Goal: Task Accomplishment & Management: Use online tool/utility

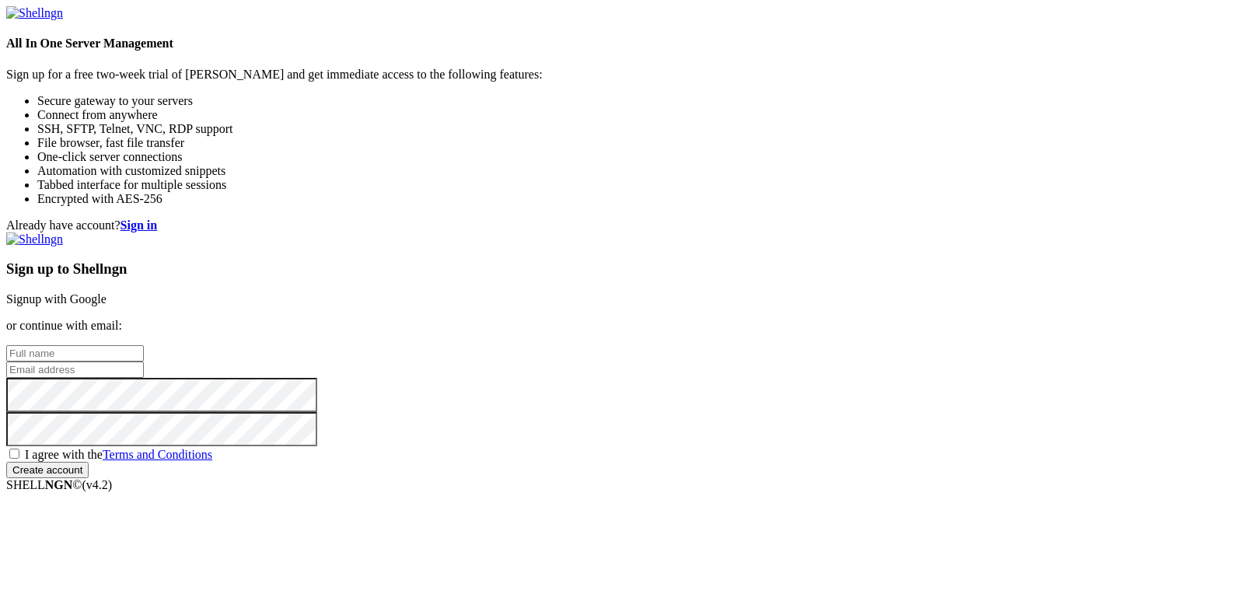
click at [106, 292] on link "Signup with Google" at bounding box center [56, 298] width 100 height 13
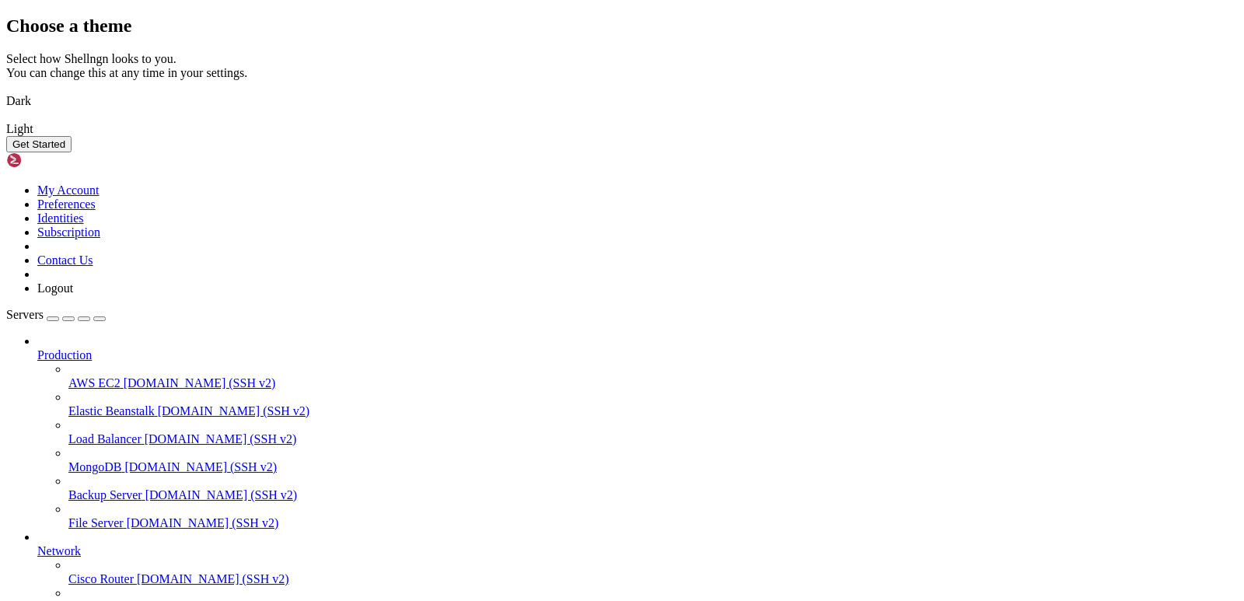
click at [72, 152] on button "Get Started" at bounding box center [38, 144] width 65 height 16
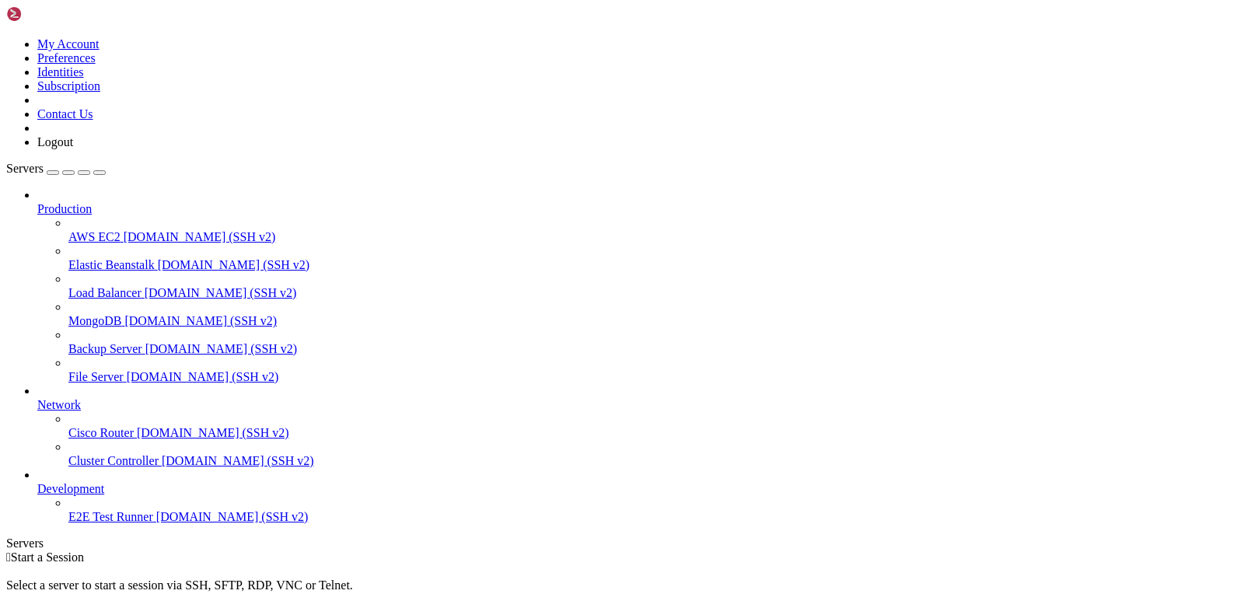
click at [81, 202] on span "Production" at bounding box center [64, 208] width 54 height 13
click at [44, 162] on span "Servers" at bounding box center [24, 168] width 37 height 13
click at [53, 173] on div "button" at bounding box center [53, 173] width 0 height 0
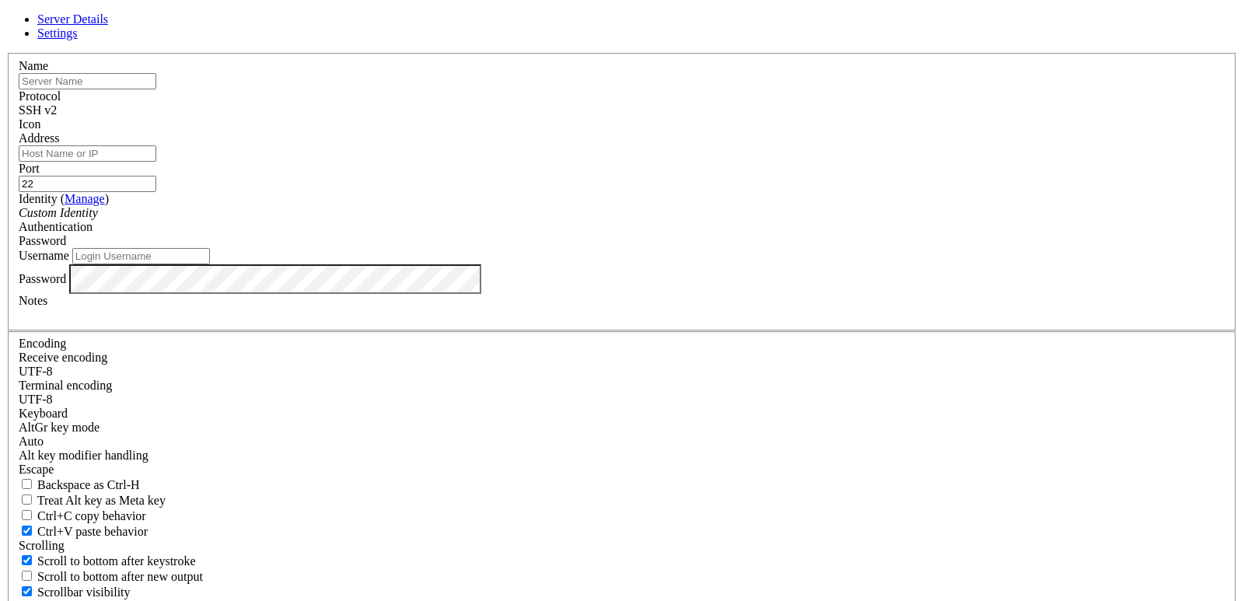
click at [156, 89] on input "text" at bounding box center [88, 81] width 138 height 16
click at [156, 162] on input "Address" at bounding box center [88, 153] width 138 height 16
click at [156, 89] on input "text" at bounding box center [88, 81] width 138 height 16
type input "root"
click at [156, 162] on input "Address" at bounding box center [88, 153] width 138 height 16
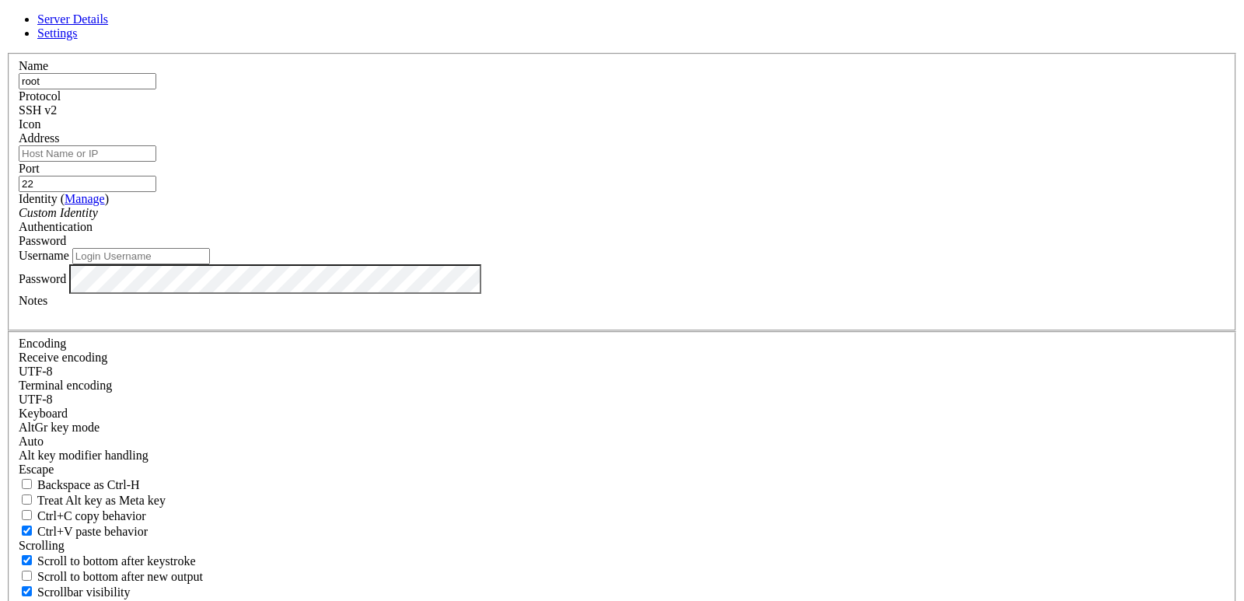
click at [156, 162] on input "Address" at bounding box center [88, 153] width 138 height 16
paste input "ssh root@[TECHNICAL_ID]"
drag, startPoint x: 474, startPoint y: 217, endPoint x: 406, endPoint y: 213, distance: 68.5
click at [406, 162] on div "Address ssh root@[TECHNICAL_ID]" at bounding box center [622, 146] width 1206 height 30
click at [156, 162] on input "[TECHNICAL_ID]" at bounding box center [88, 153] width 138 height 16
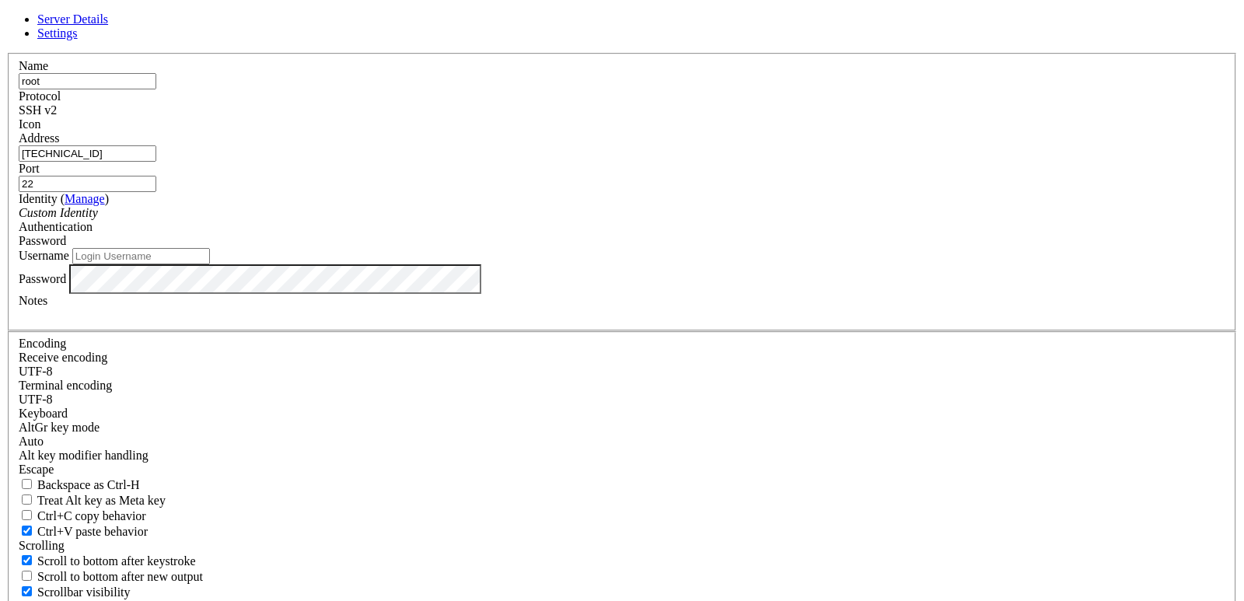
type input "[TECHNICAL_ID]"
click at [505, 220] on div "Custom Identity" at bounding box center [622, 213] width 1206 height 14
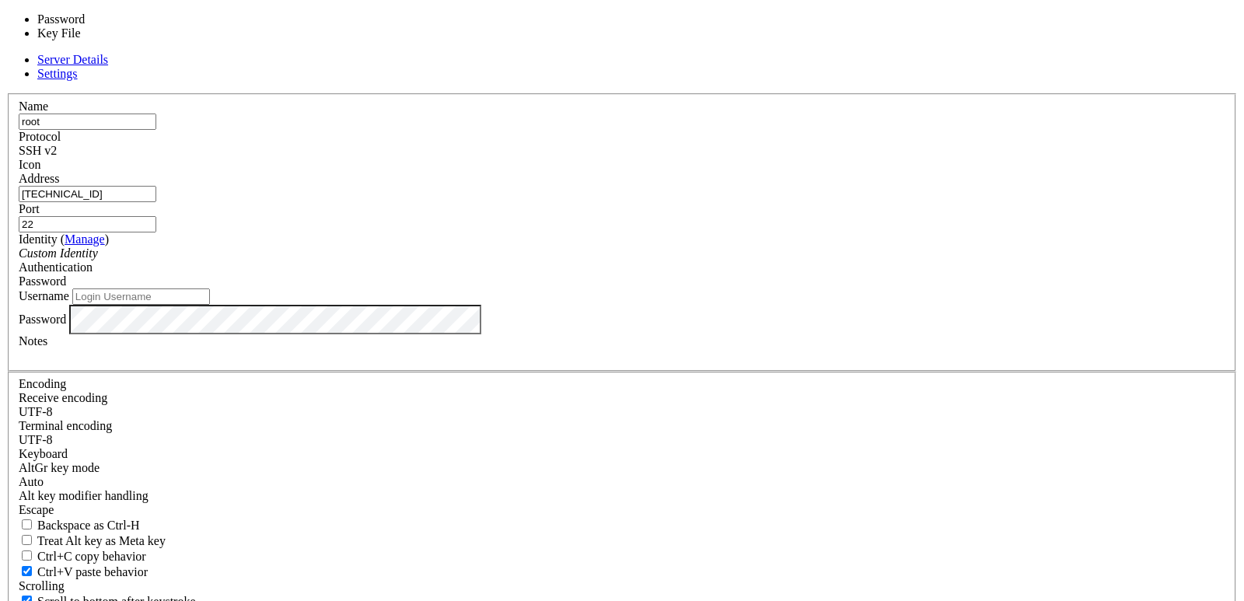
click at [66, 274] on span "Password" at bounding box center [42, 280] width 47 height 13
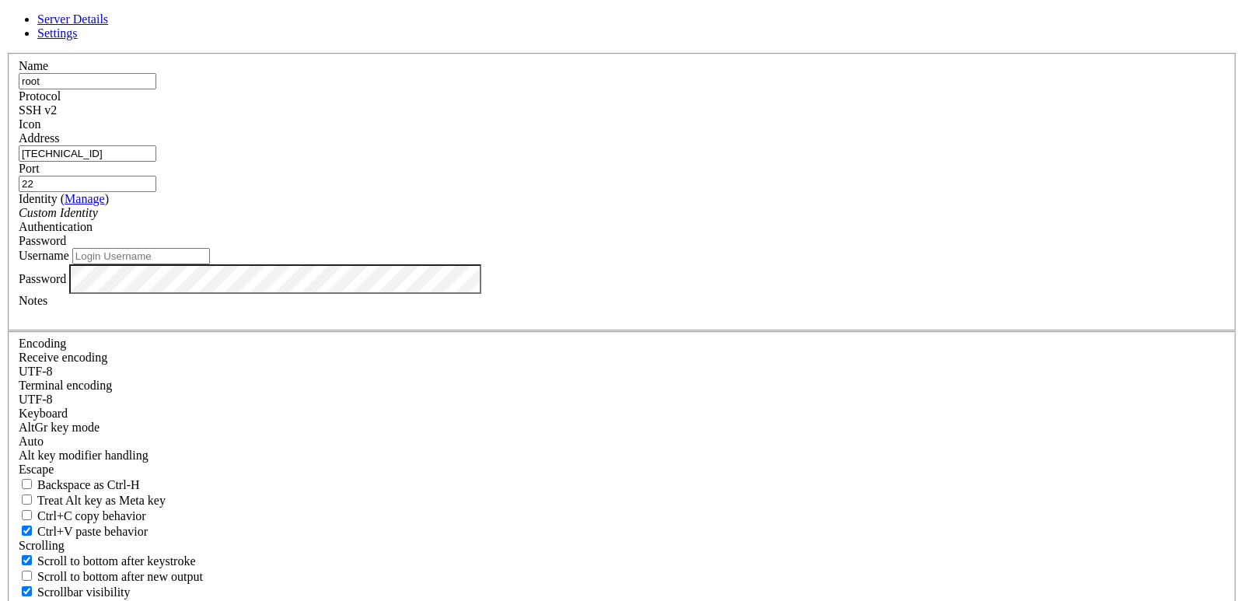
click at [210, 264] on input "Username" at bounding box center [141, 256] width 138 height 16
type input "root"
click at [239, 469] on div "Server Details Settings Name root Protocol SSH v2 Icon" at bounding box center [621, 333] width 1231 height 642
click at [6, 53] on icon at bounding box center [6, 53] width 0 height 0
